Goal: Check status

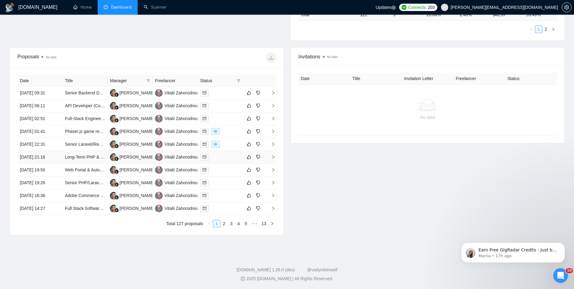
scroll to position [195, 0]
click at [224, 225] on link "2" at bounding box center [224, 223] width 7 height 7
click at [231, 221] on link "3" at bounding box center [231, 223] width 7 height 7
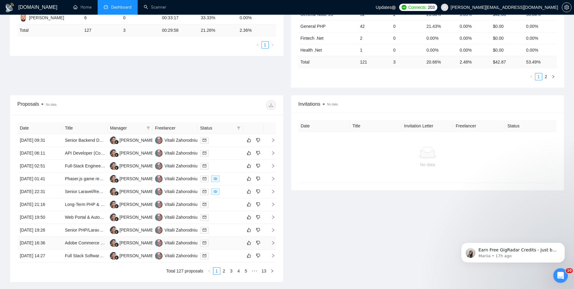
scroll to position [156, 0]
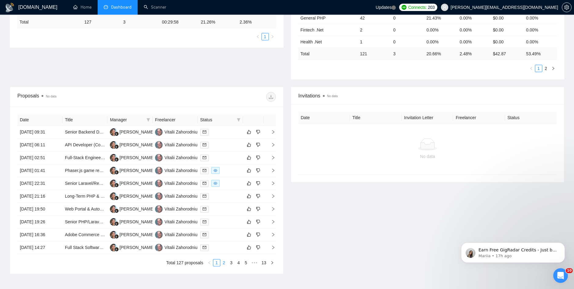
click at [224, 262] on link "2" at bounding box center [224, 262] width 7 height 7
click at [232, 262] on link "3" at bounding box center [231, 262] width 7 height 7
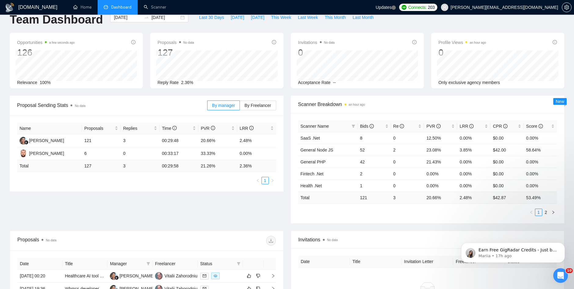
scroll to position [0, 0]
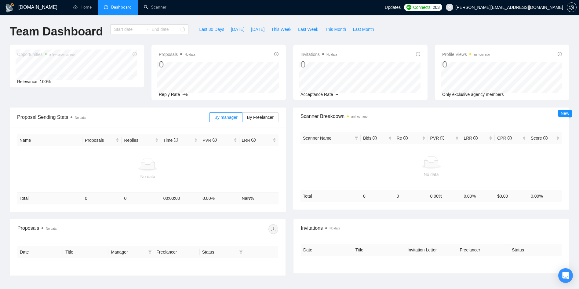
type input "[DATE]"
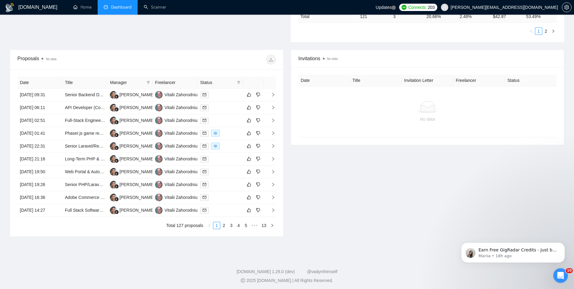
scroll to position [195, 0]
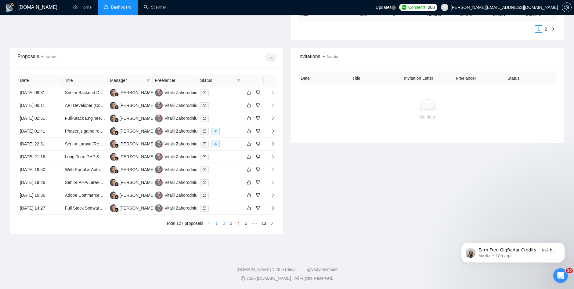
click at [224, 223] on link "2" at bounding box center [224, 223] width 7 height 7
